Goal: Transaction & Acquisition: Download file/media

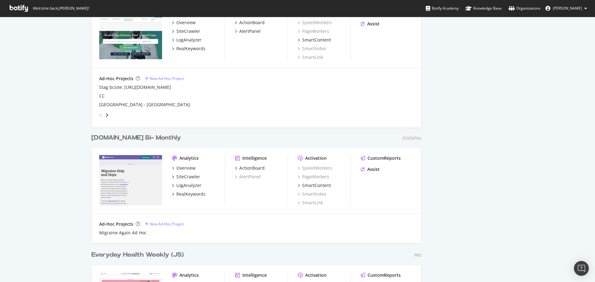
scroll to position [620, 0]
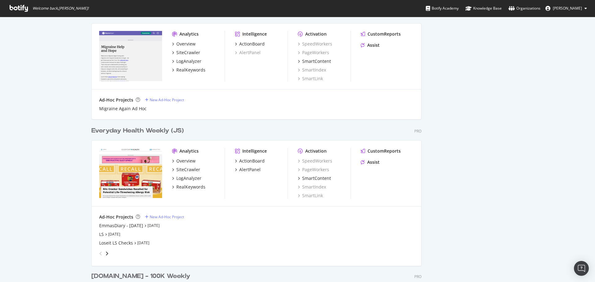
click at [115, 132] on div "Everyday Health Weekly (JS)" at bounding box center [137, 130] width 92 height 9
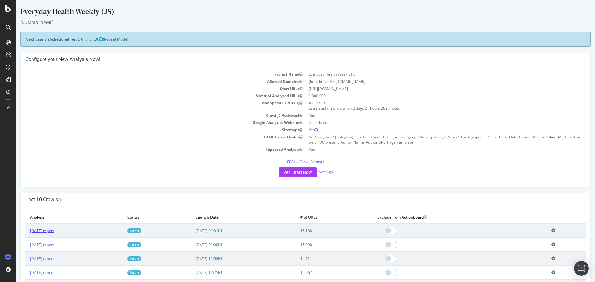
click at [54, 230] on link "[DATE] report" at bounding box center [42, 230] width 24 height 5
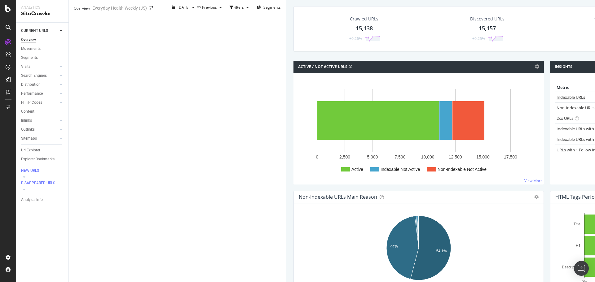
click at [556, 100] on link "Indexable URLs" at bounding box center [570, 97] width 28 height 6
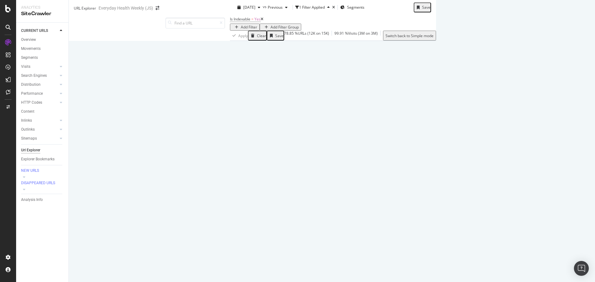
click at [241, 30] on div "Add Filter" at bounding box center [249, 26] width 16 height 5
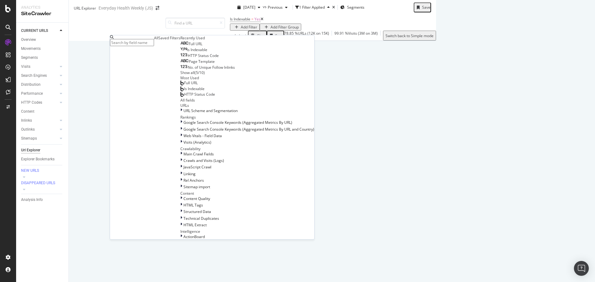
click at [189, 46] on span "Full URL" at bounding box center [196, 43] width 14 height 5
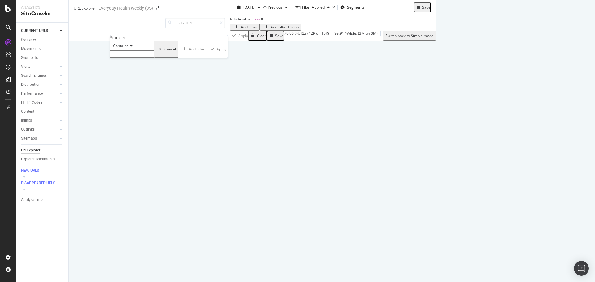
click at [128, 48] on span "Contains" at bounding box center [120, 45] width 15 height 5
click at [139, 102] on span "Doesn't contain" at bounding box center [125, 99] width 27 height 5
click at [142, 58] on input "text" at bounding box center [132, 53] width 44 height 7
type input "?"
click at [218, 54] on div "Apply" at bounding box center [223, 50] width 10 height 5
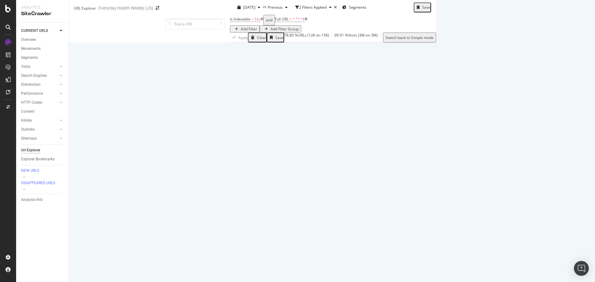
click at [241, 32] on div "Add Filter" at bounding box center [249, 28] width 16 height 5
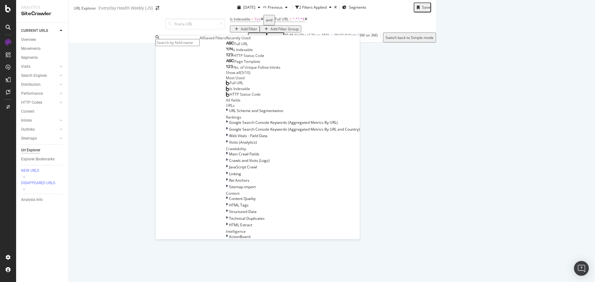
click at [234, 46] on span "Full URL" at bounding box center [241, 43] width 14 height 5
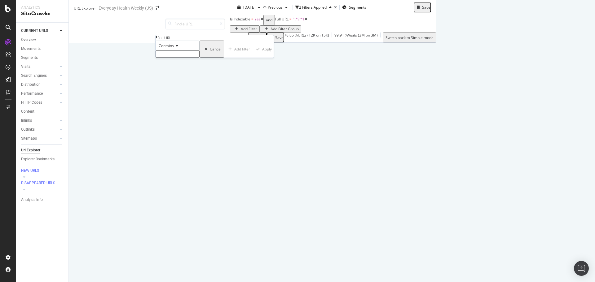
click at [178, 48] on icon at bounding box center [176, 46] width 4 height 4
click at [184, 102] on span "Doesn't contain" at bounding box center [170, 99] width 27 height 5
click at [181, 58] on input "text" at bounding box center [178, 53] width 44 height 7
type input "author"
click at [264, 54] on div "Apply" at bounding box center [269, 50] width 10 height 5
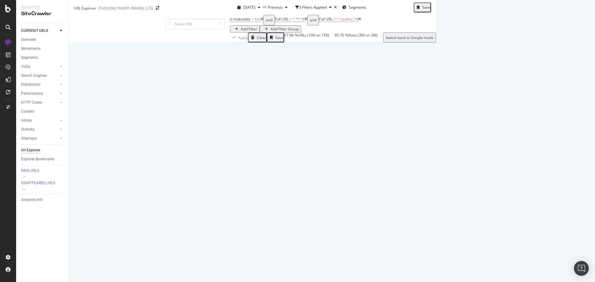
click at [521, 115] on div "Manage Columns" at bounding box center [536, 112] width 30 height 5
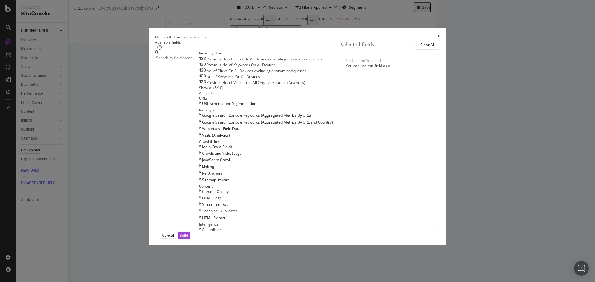
scroll to position [31, 0]
click at [202, 118] on span "Google Search Console Keywords (Aggregated Metrics By URL)" at bounding box center [256, 115] width 109 height 5
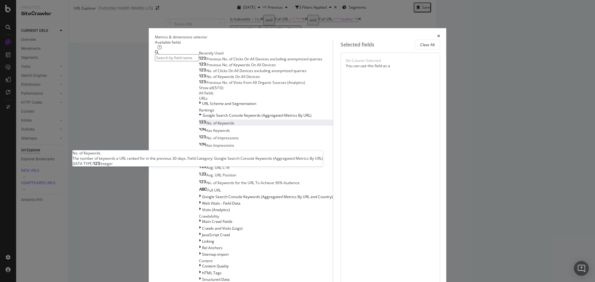
click at [206, 126] on span "No. of Keywords" at bounding box center [220, 123] width 28 height 5
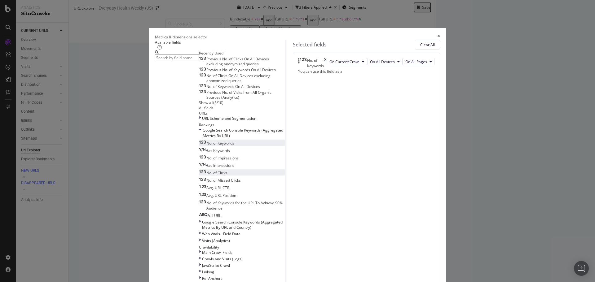
click at [206, 176] on span "No. of Clicks" at bounding box center [216, 172] width 21 height 5
click at [202, 238] on span "Visits (Analytics)" at bounding box center [216, 240] width 28 height 5
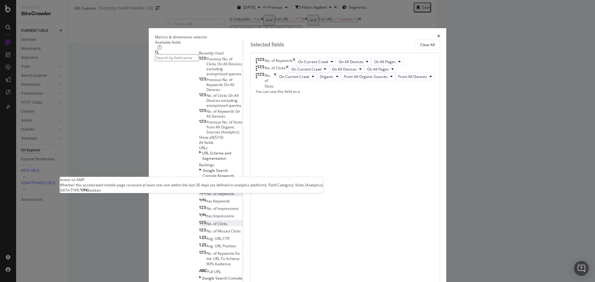
scroll to position [248, 0]
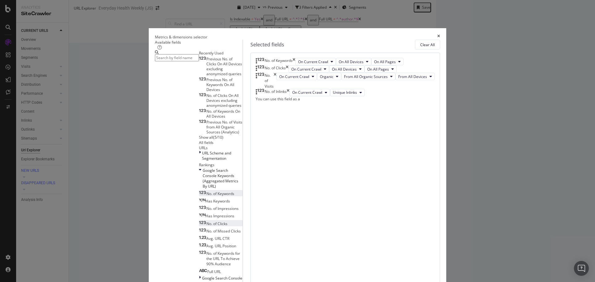
scroll to position [488, 0]
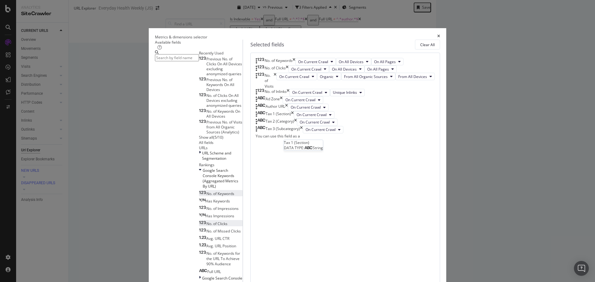
scroll to position [61, 0]
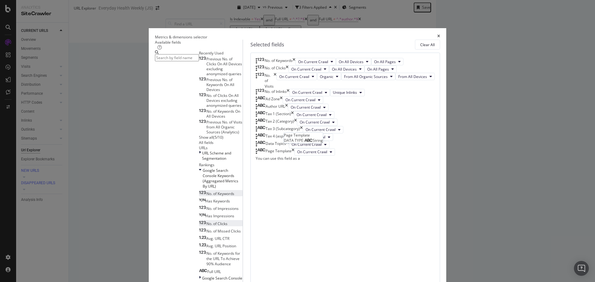
scroll to position [131, 0]
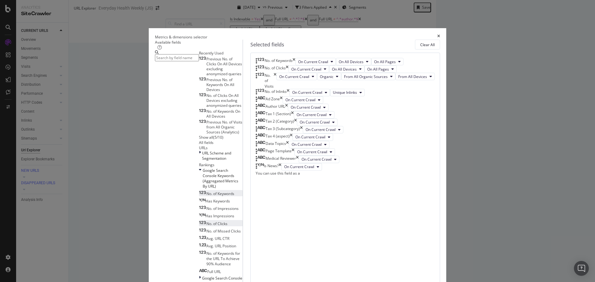
click at [199, 61] on input "modal" at bounding box center [177, 57] width 44 height 7
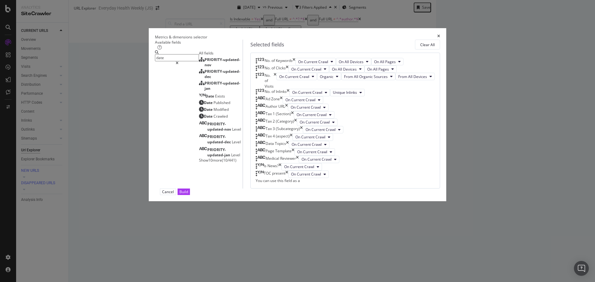
scroll to position [0, 0]
type input "date"
click at [213, 105] on span "Published" at bounding box center [221, 102] width 17 height 5
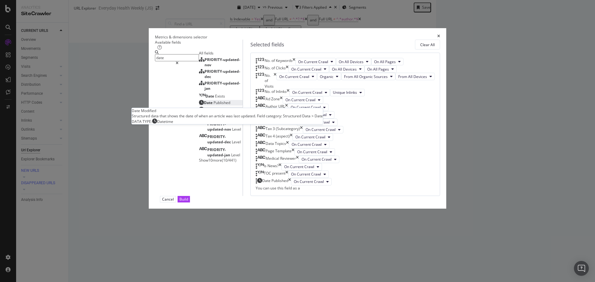
click at [213, 112] on span "Modified" at bounding box center [220, 109] width 15 height 5
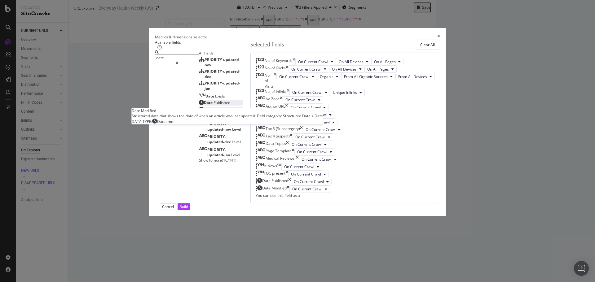
scroll to position [247, 0]
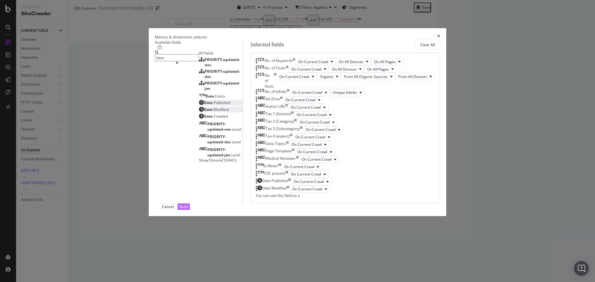
click at [188, 209] on div "Build" at bounding box center [183, 206] width 9 height 5
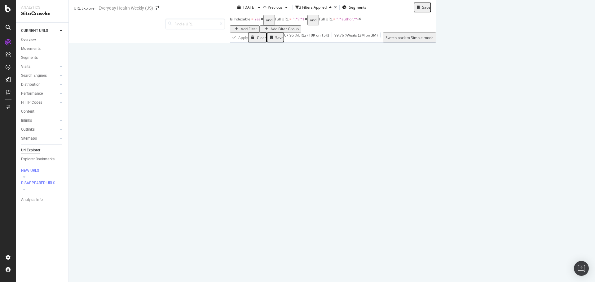
click at [563, 115] on div "Export as CSV" at bounding box center [575, 112] width 24 height 5
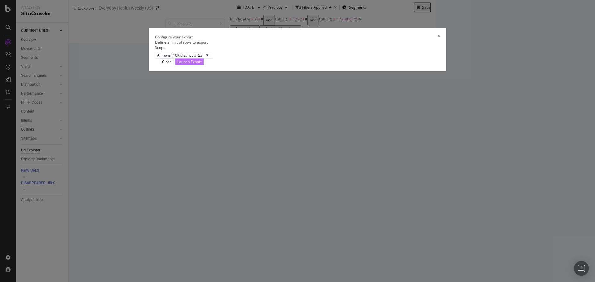
click at [202, 64] on div "Launch Export" at bounding box center [189, 61] width 24 height 5
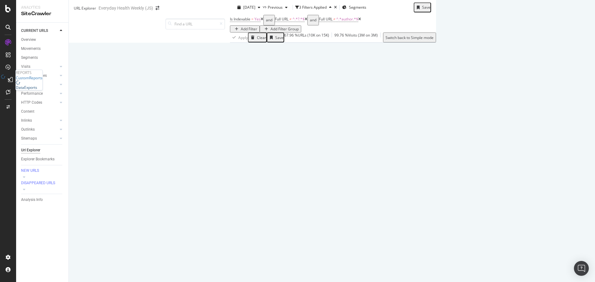
click at [29, 90] on div "DataExports" at bounding box center [26, 87] width 21 height 5
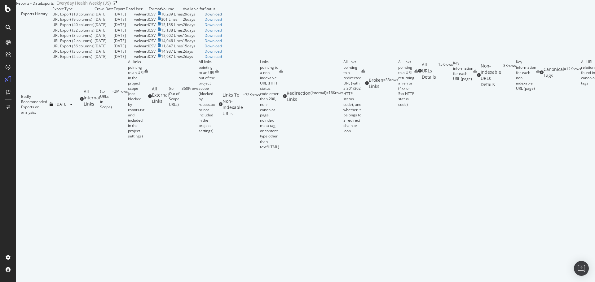
click at [222, 17] on div "Download" at bounding box center [212, 13] width 17 height 5
